Goal: Find specific page/section: Find specific page/section

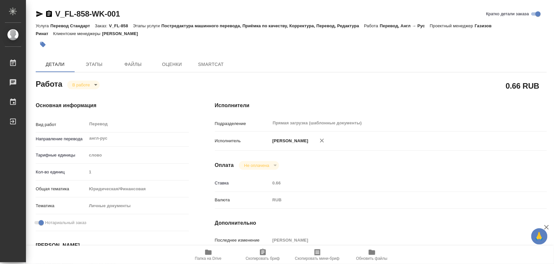
type textarea "x"
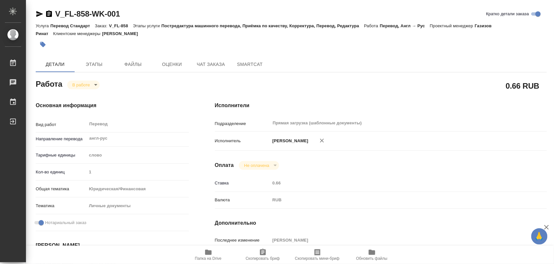
type textarea "x"
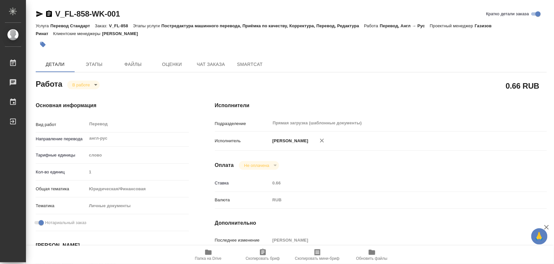
type textarea "x"
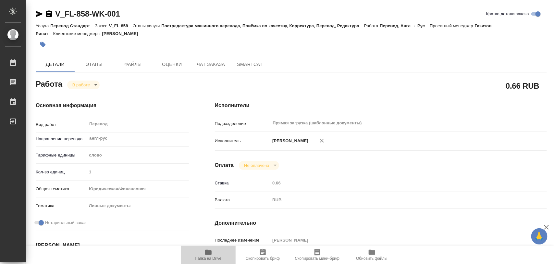
click at [207, 254] on icon "button" at bounding box center [208, 252] width 6 height 5
